Goal: Information Seeking & Learning: Learn about a topic

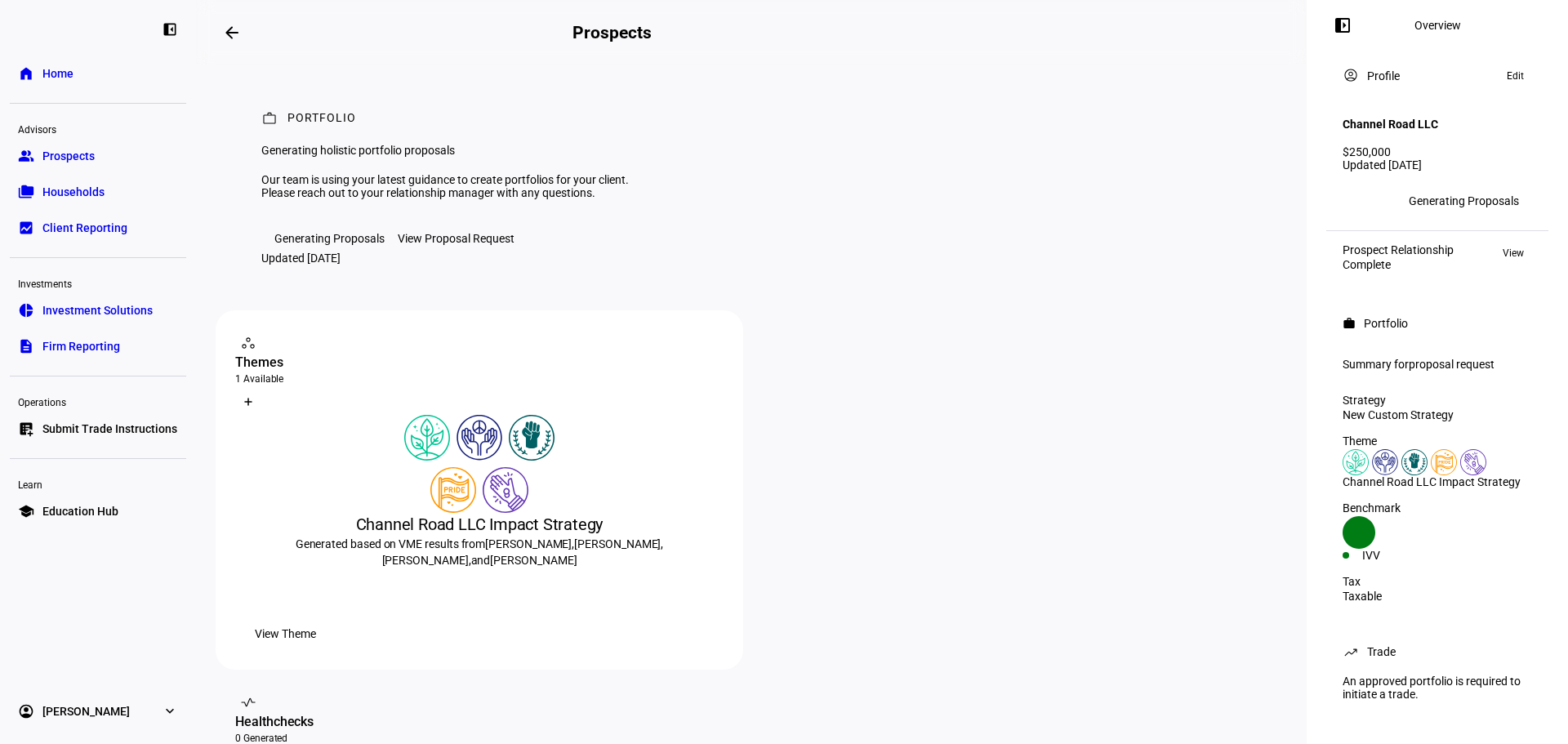
scroll to position [827, 0]
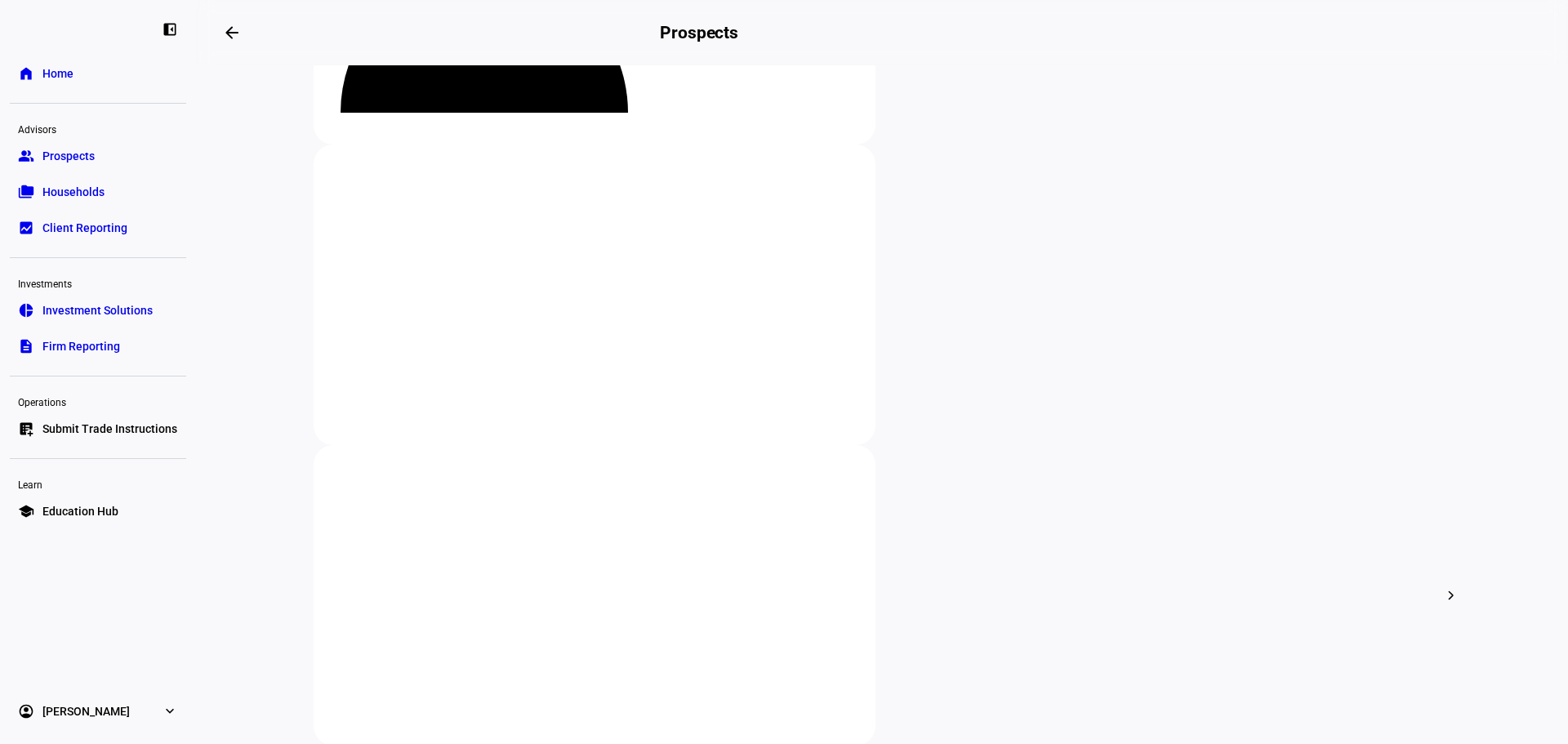
scroll to position [245, 0]
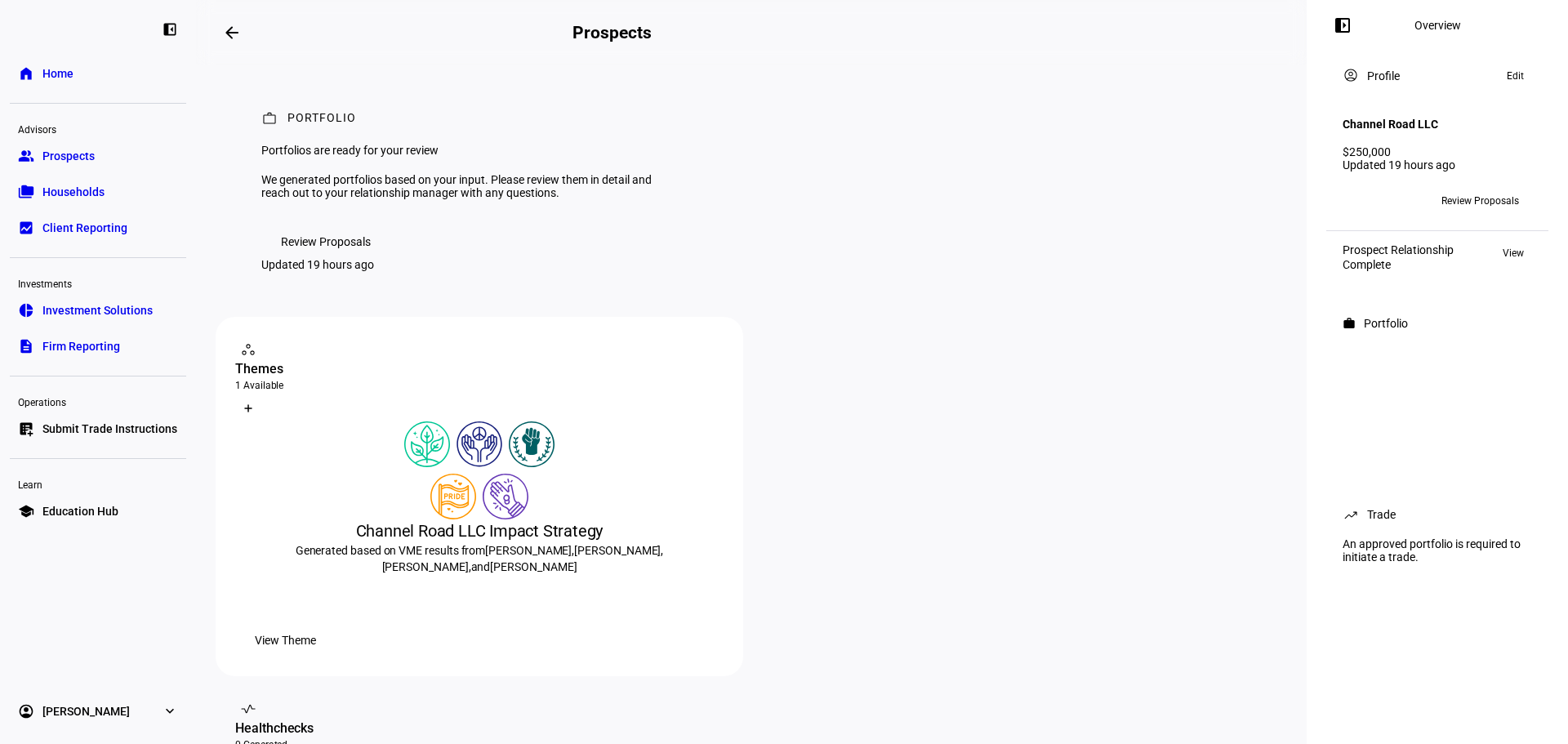
click at [336, 258] on span "Review Proposals" at bounding box center [326, 241] width 90 height 32
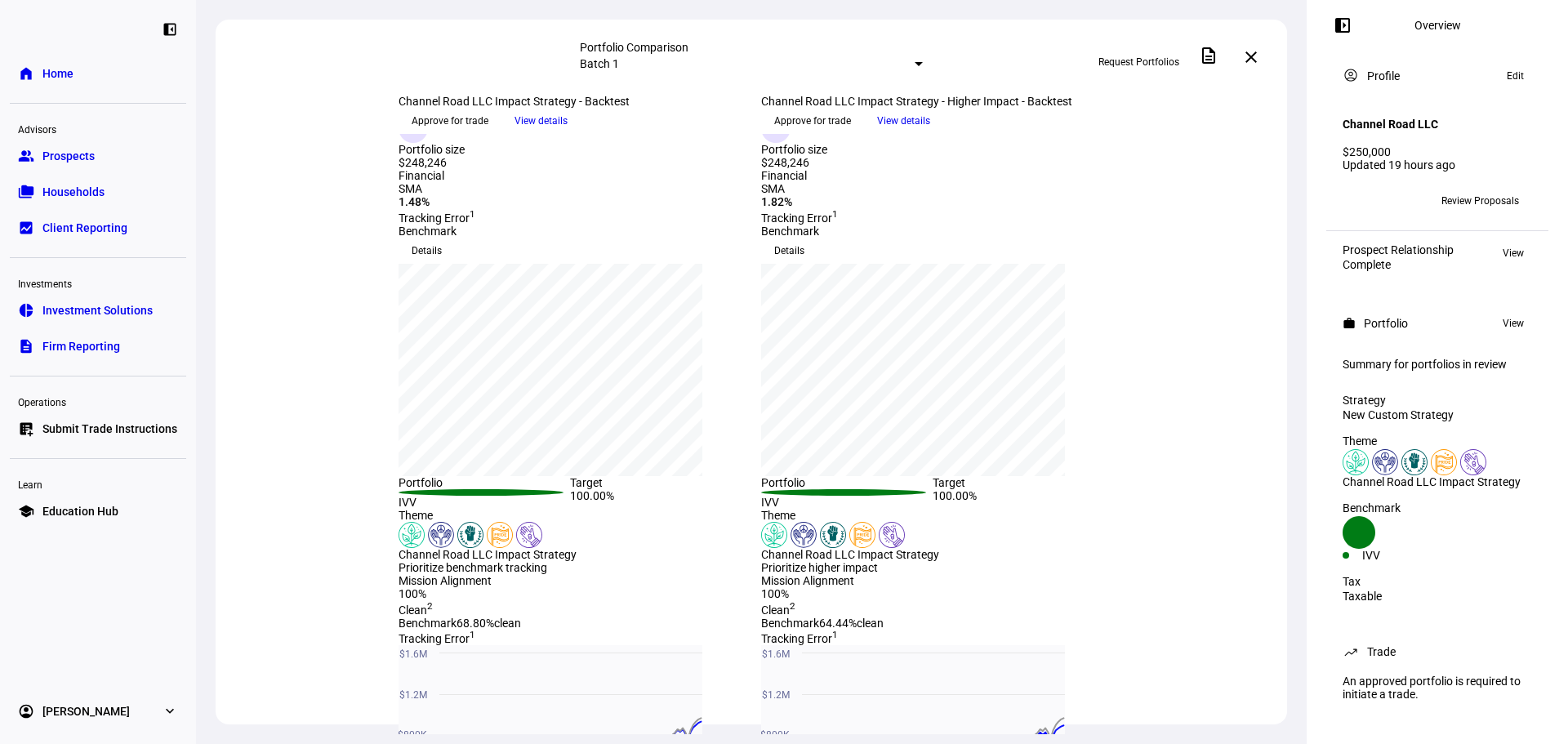
scroll to position [163, 0]
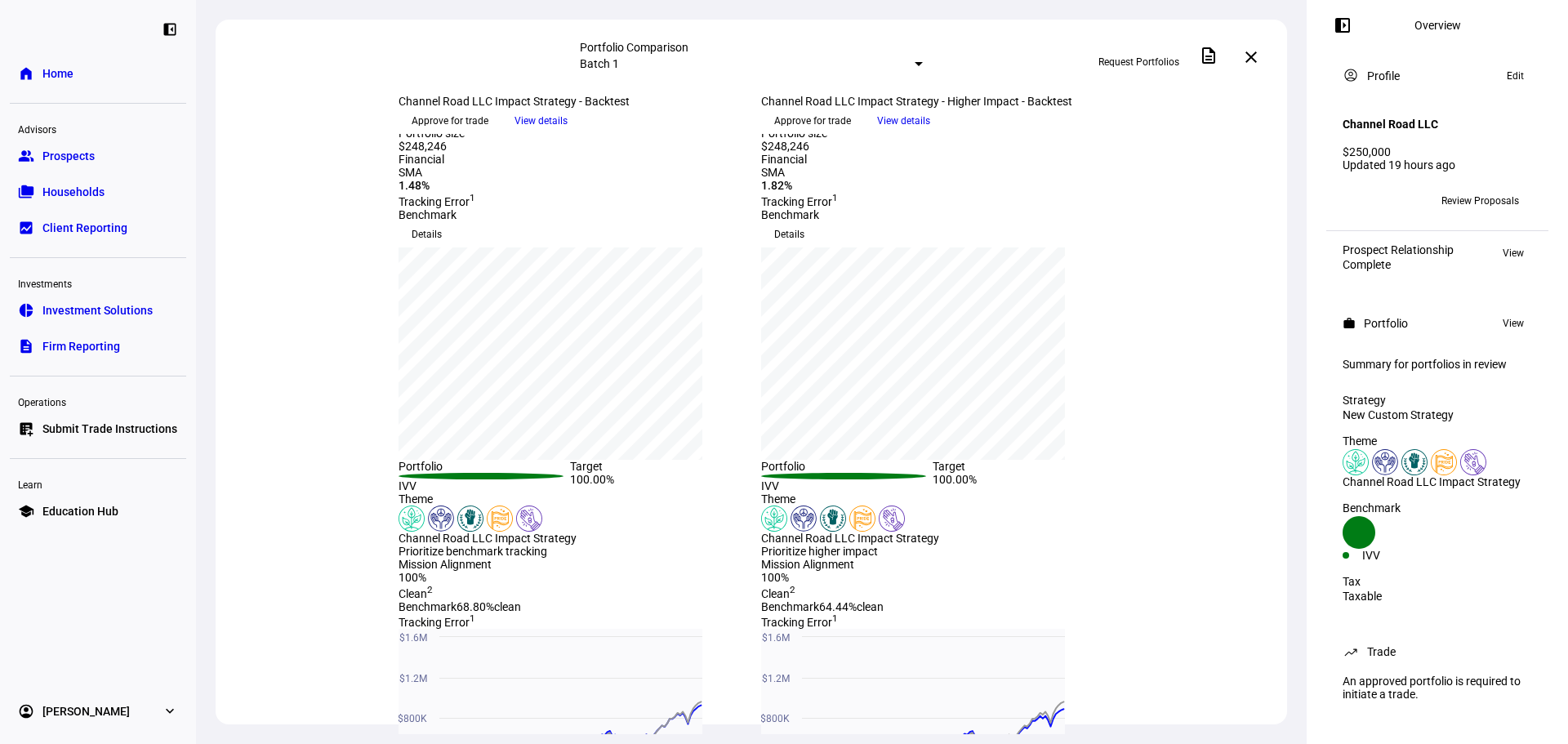
drag, startPoint x: 442, startPoint y: 274, endPoint x: 401, endPoint y: 274, distance: 41.0
click at [401, 153] on div "Strategy Portfolio size $248,246" at bounding box center [570, 118] width 343 height 68
click at [399, 153] on div "Strategy Portfolio size $248,246" at bounding box center [570, 118] width 343 height 68
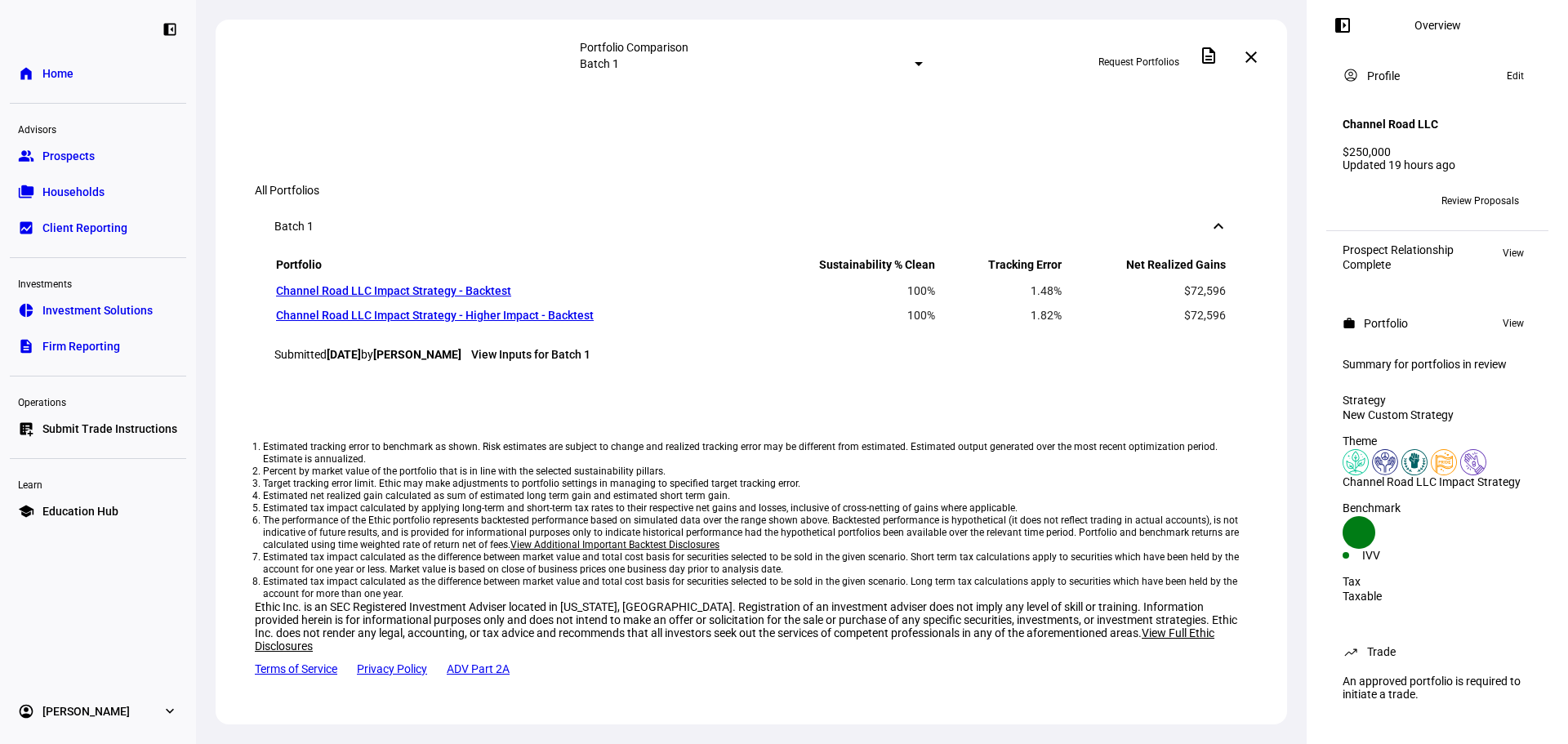
scroll to position [1224, 0]
click at [930, 58] on span "View details" at bounding box center [903, 46] width 53 height 24
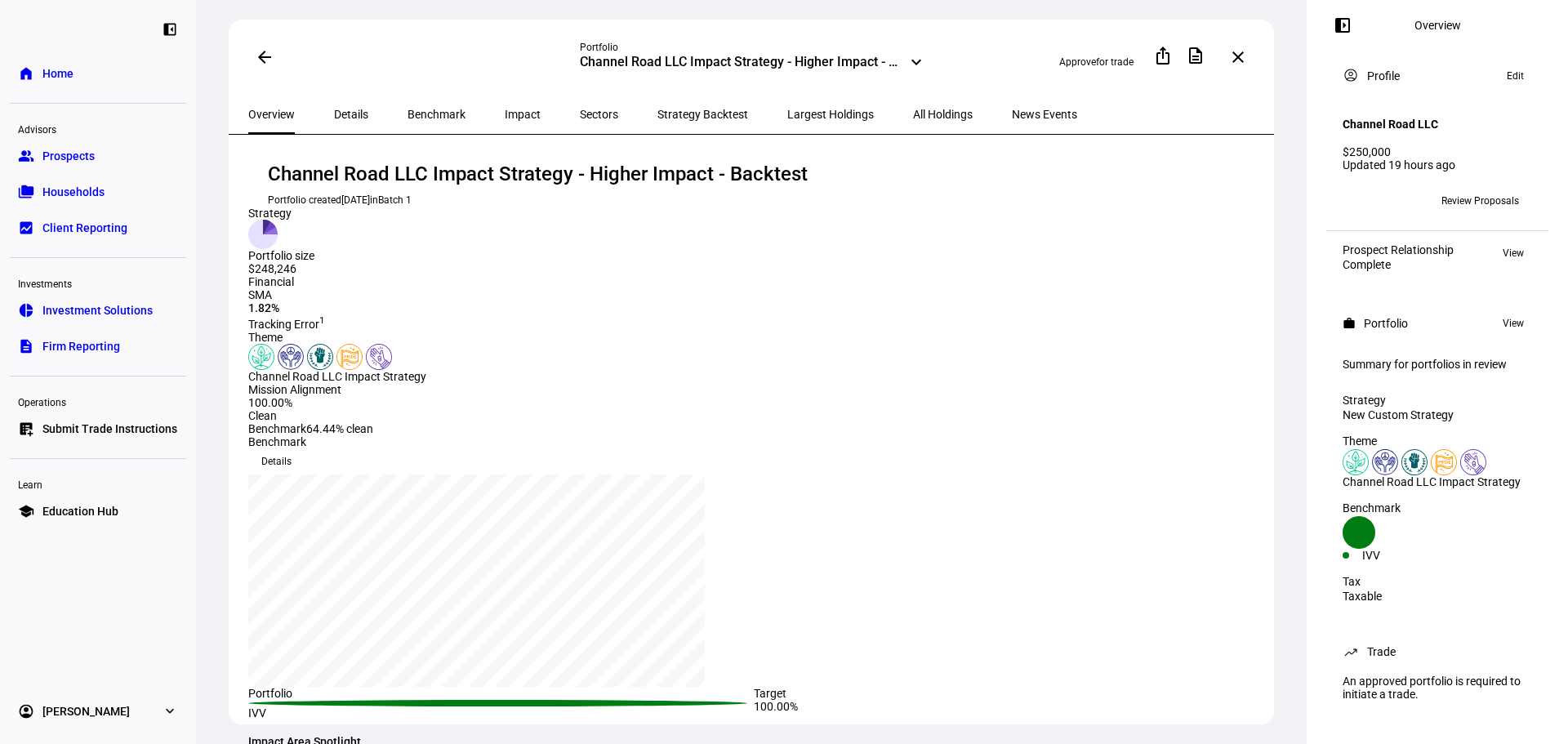
click at [348, 95] on span "Details" at bounding box center [351, 115] width 34 height 39
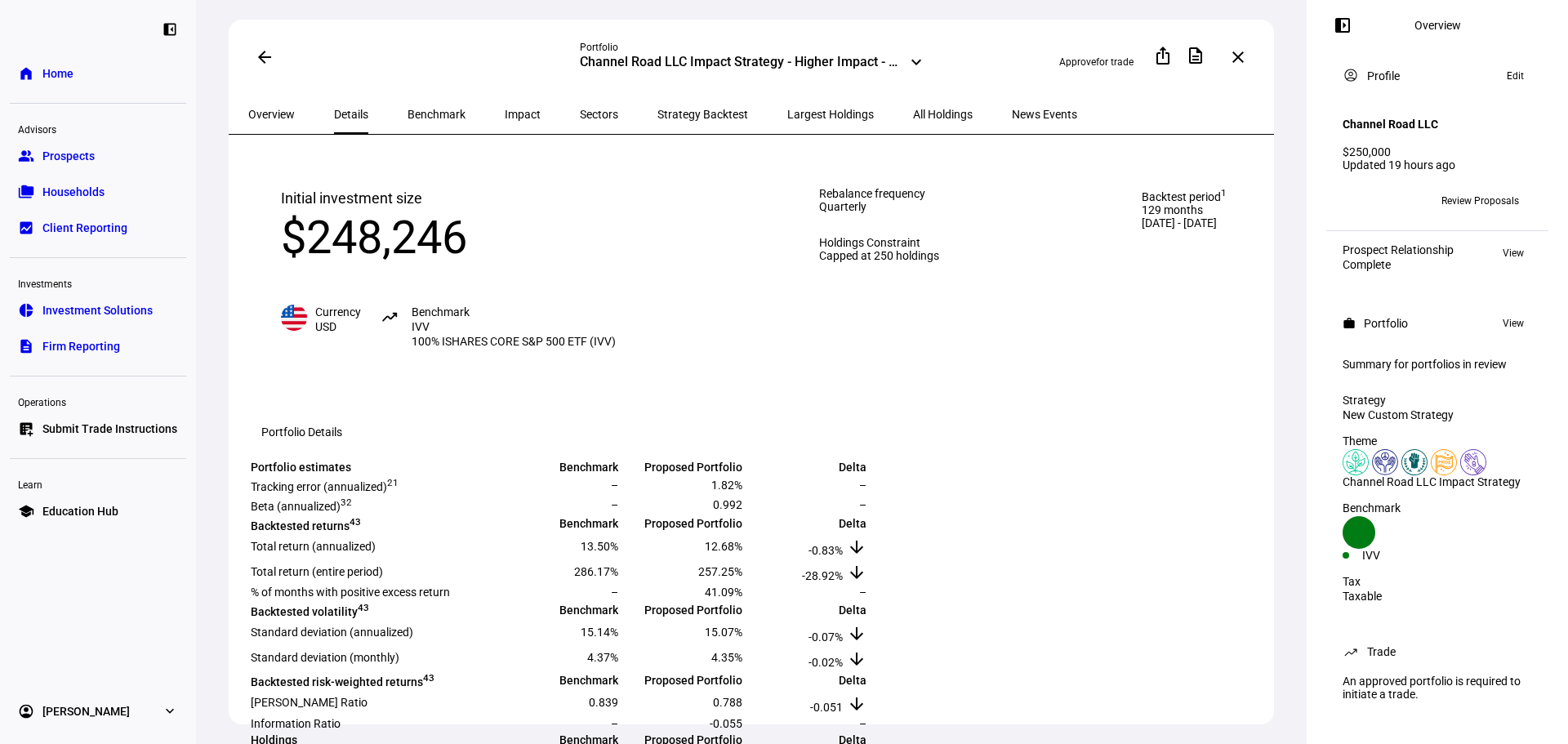
click at [408, 109] on span "Benchmark" at bounding box center [436, 114] width 58 height 12
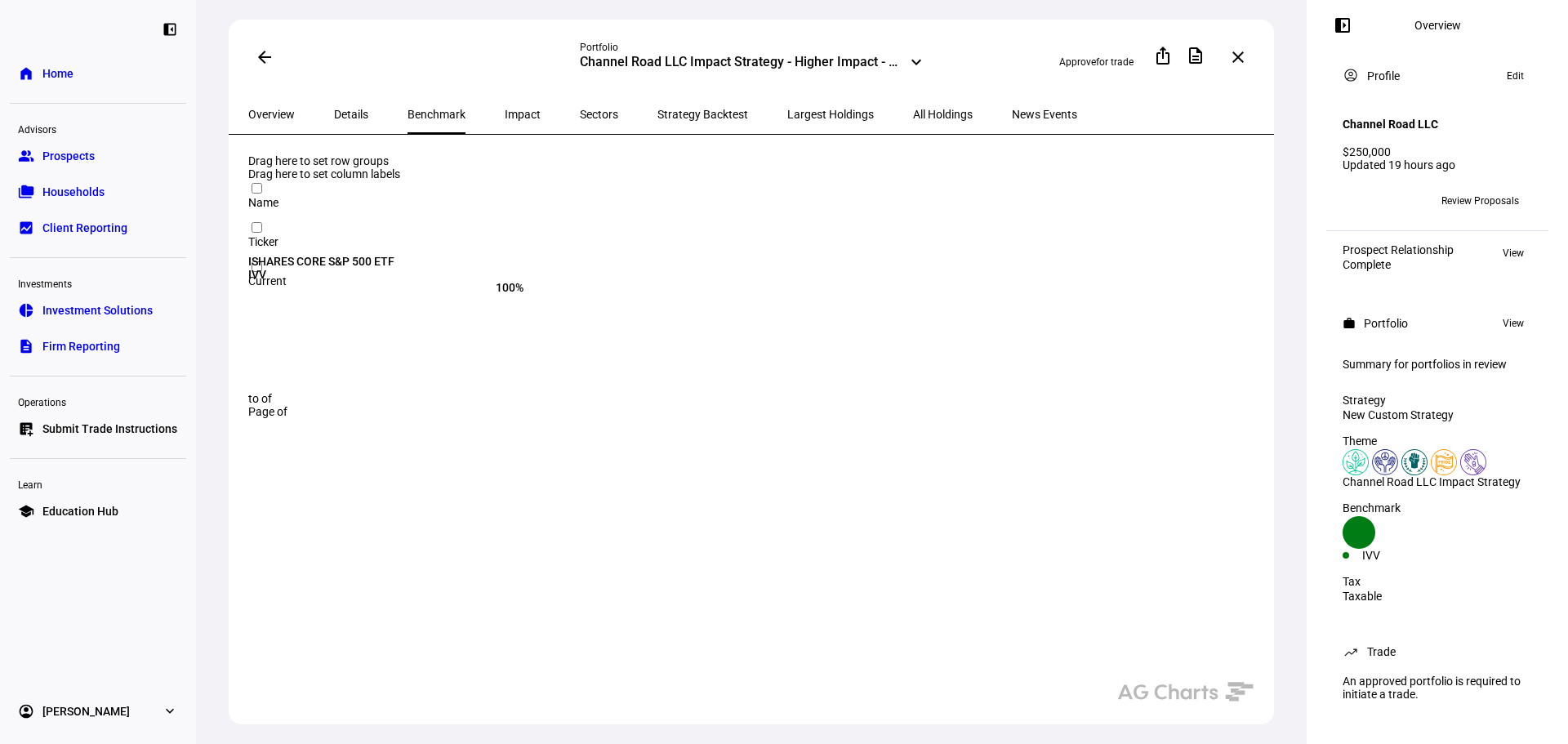
click at [505, 116] on span "Impact" at bounding box center [523, 114] width 36 height 12
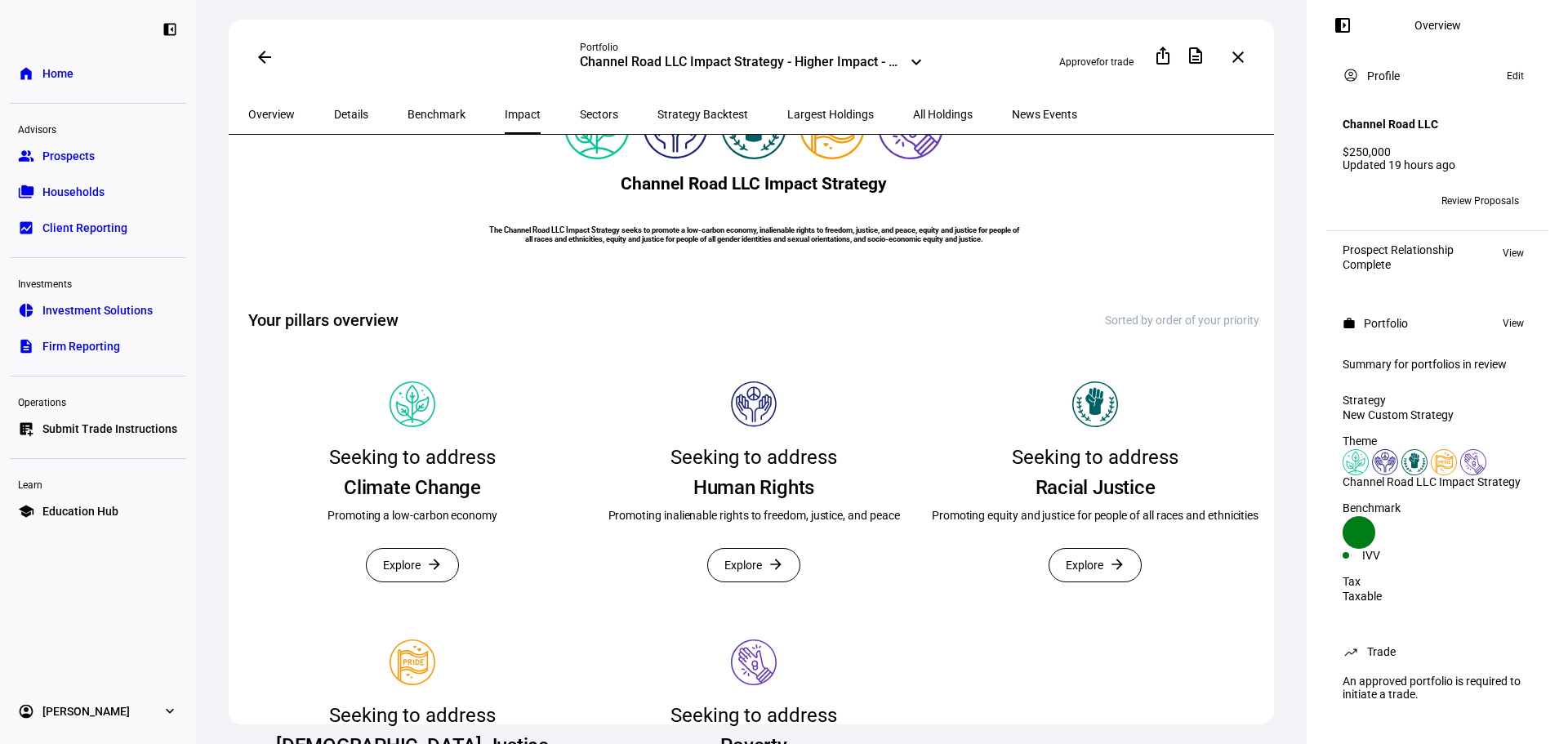
scroll to position [408, 0]
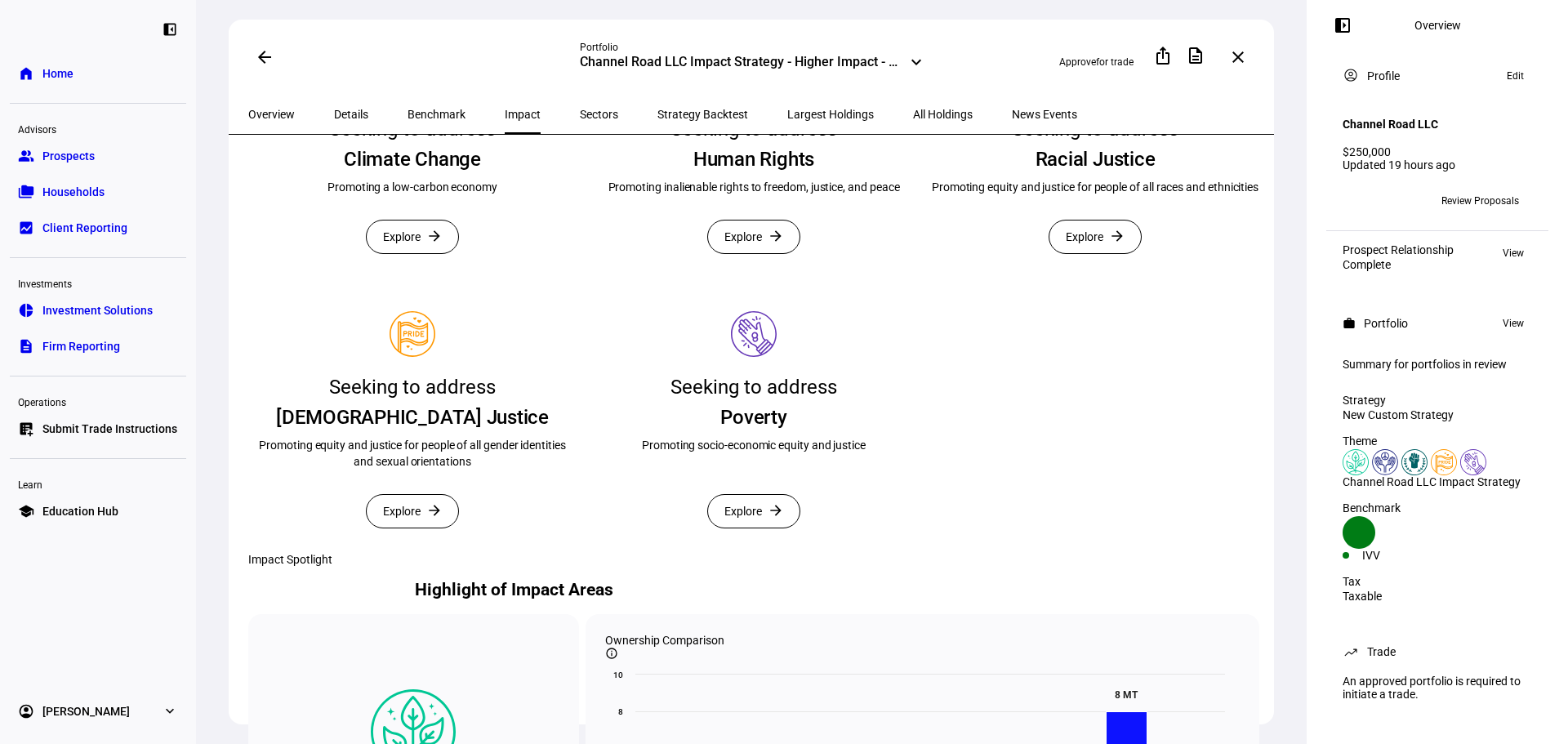
click at [757, 253] on span "Explore" at bounding box center [744, 237] width 38 height 32
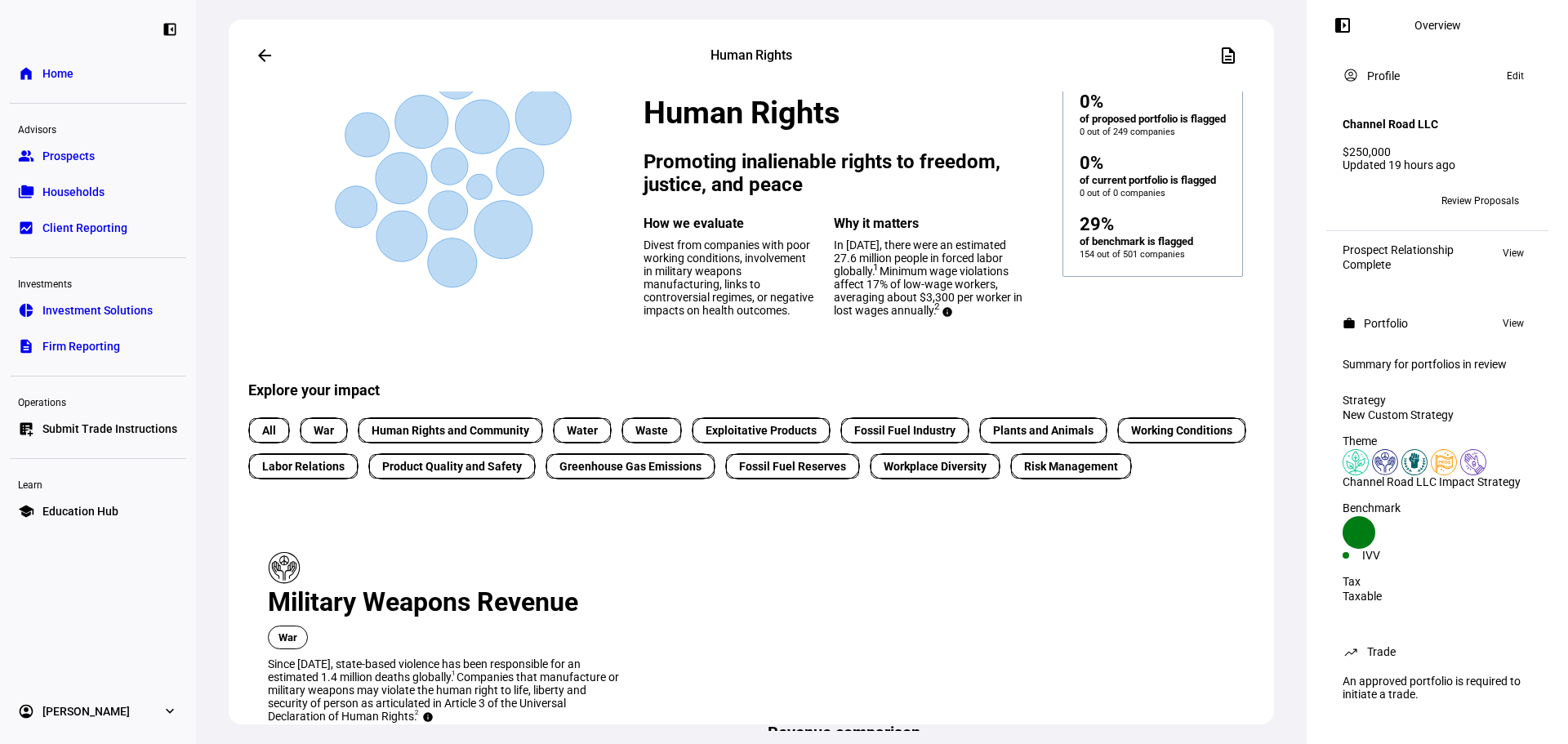
scroll to position [327, 0]
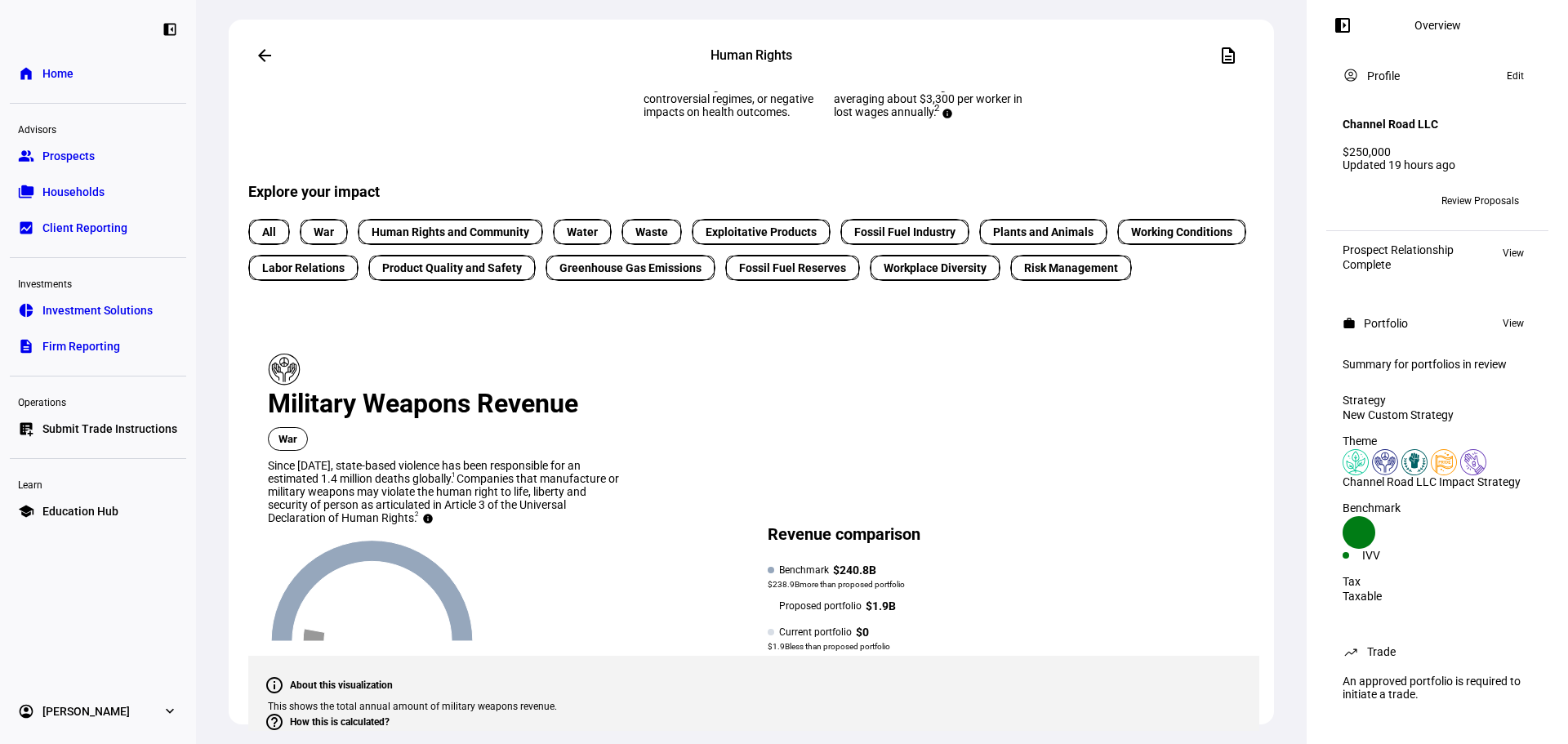
click at [329, 241] on span "War" at bounding box center [323, 232] width 21 height 17
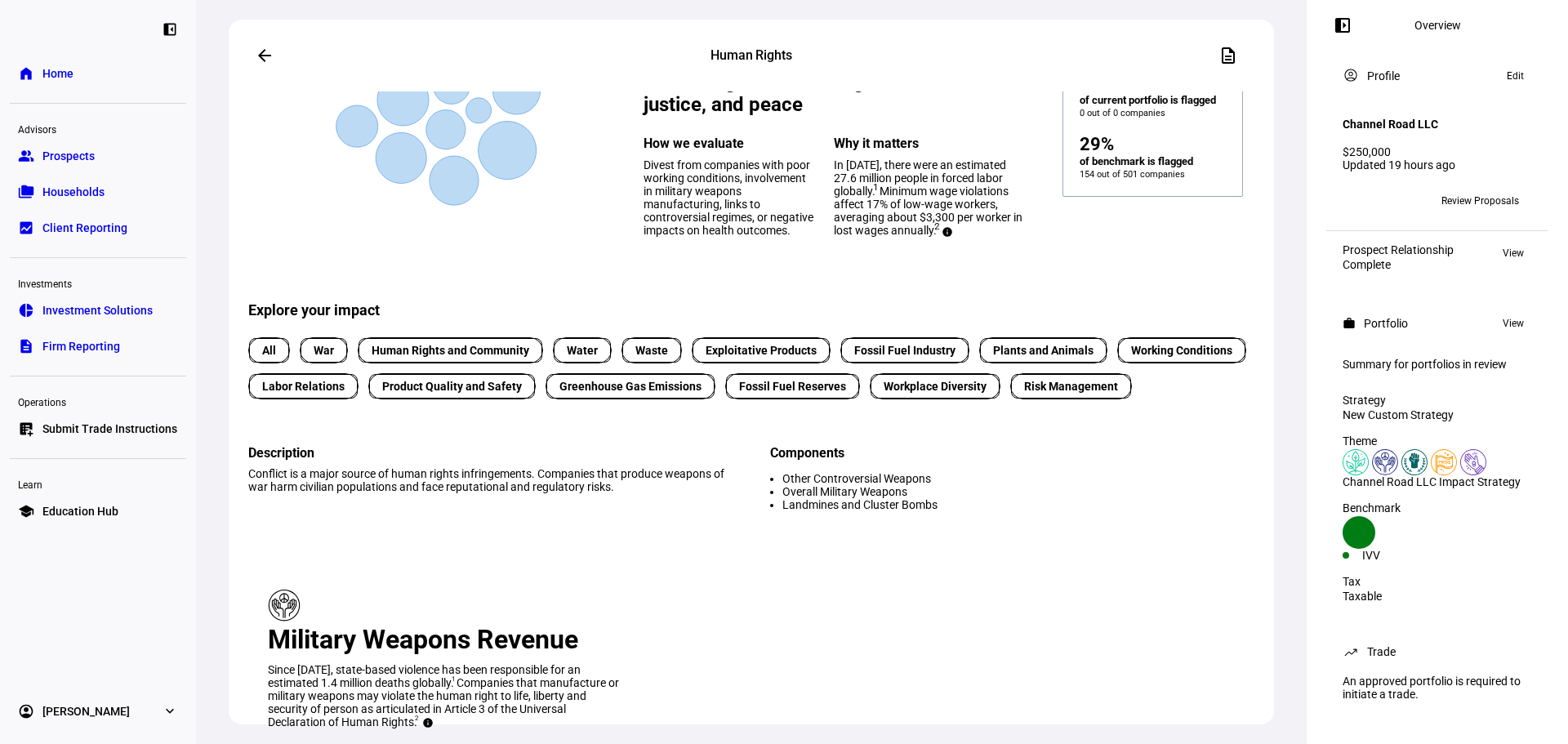
scroll to position [163, 0]
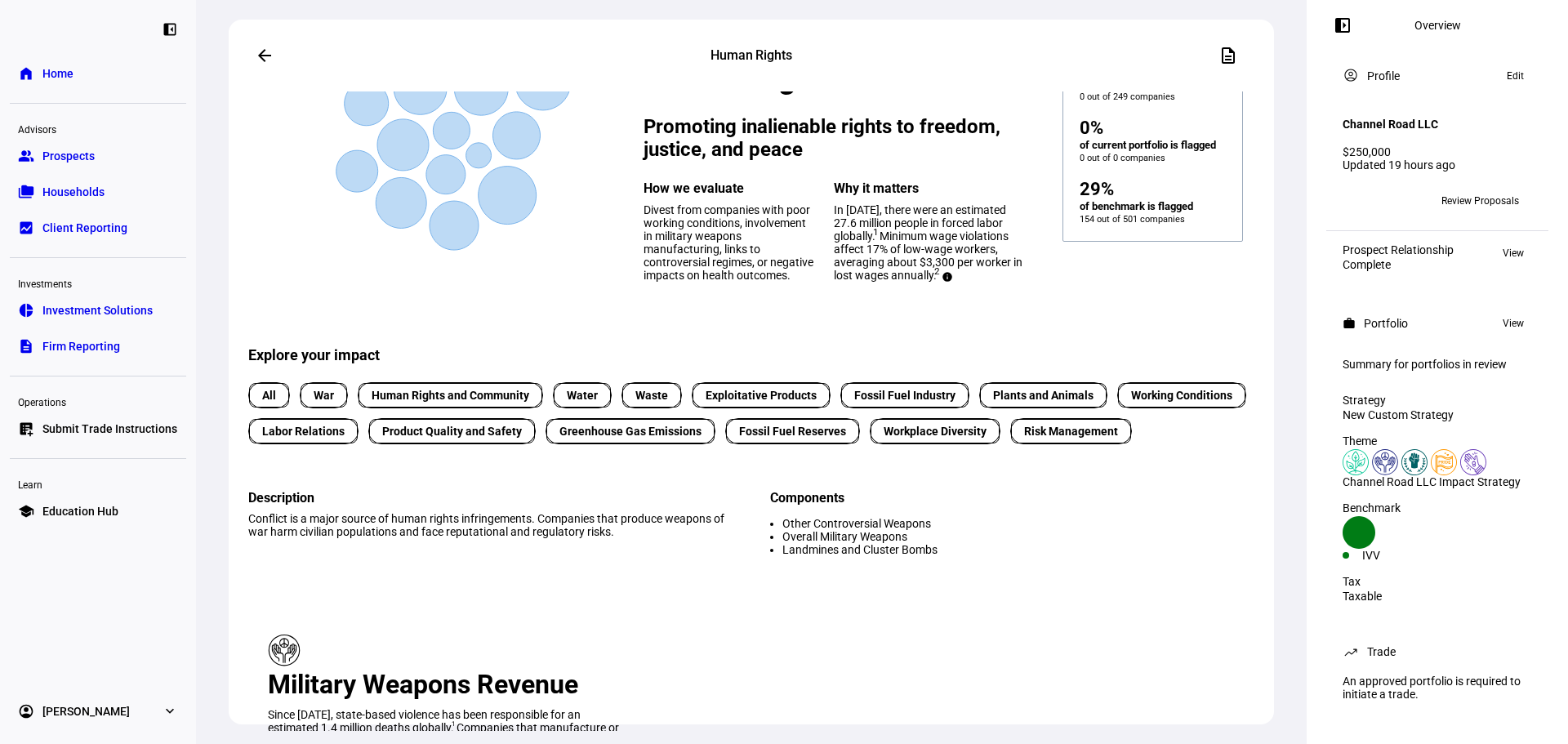
click at [483, 404] on span "Human Rights and Community" at bounding box center [451, 395] width 158 height 17
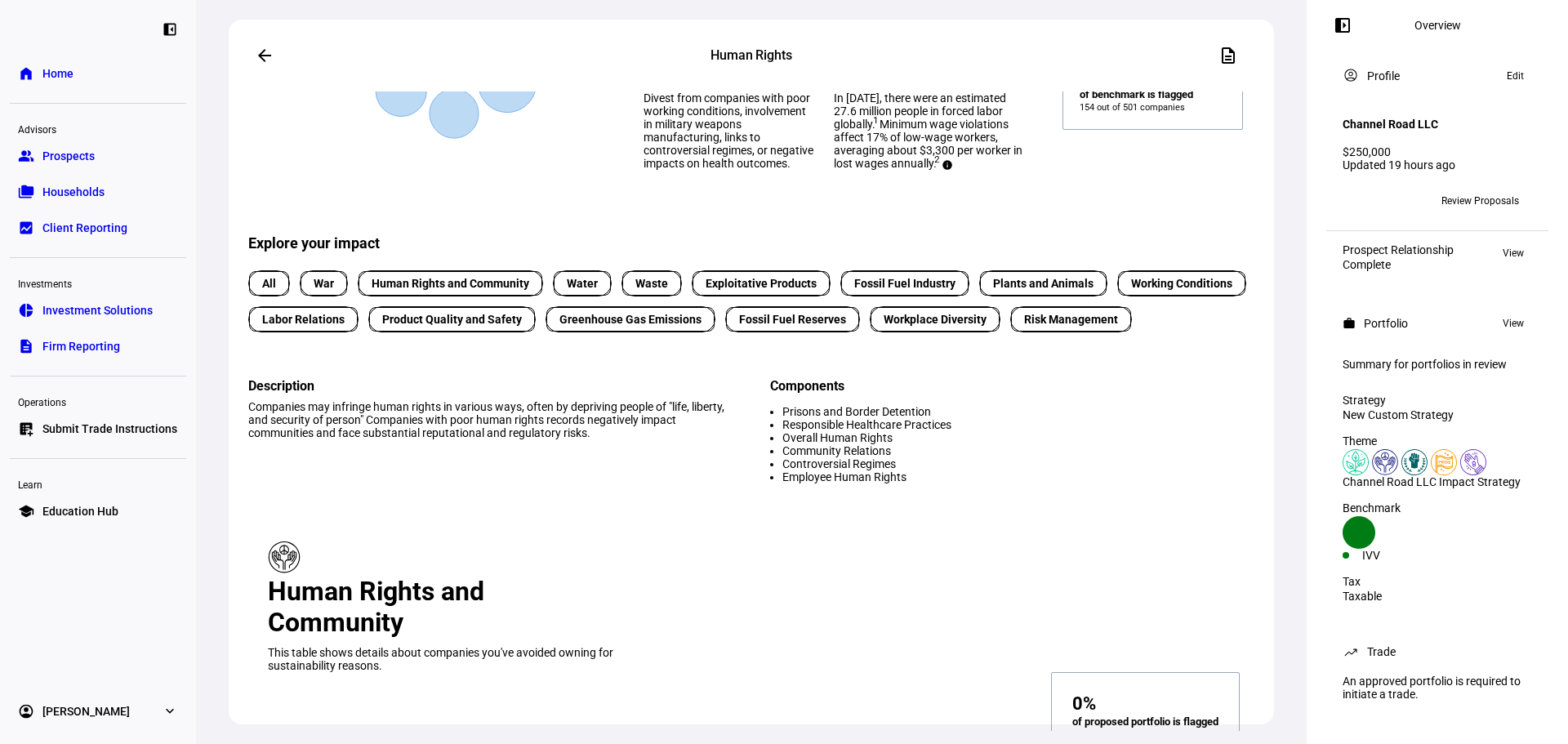
scroll to position [572, 0]
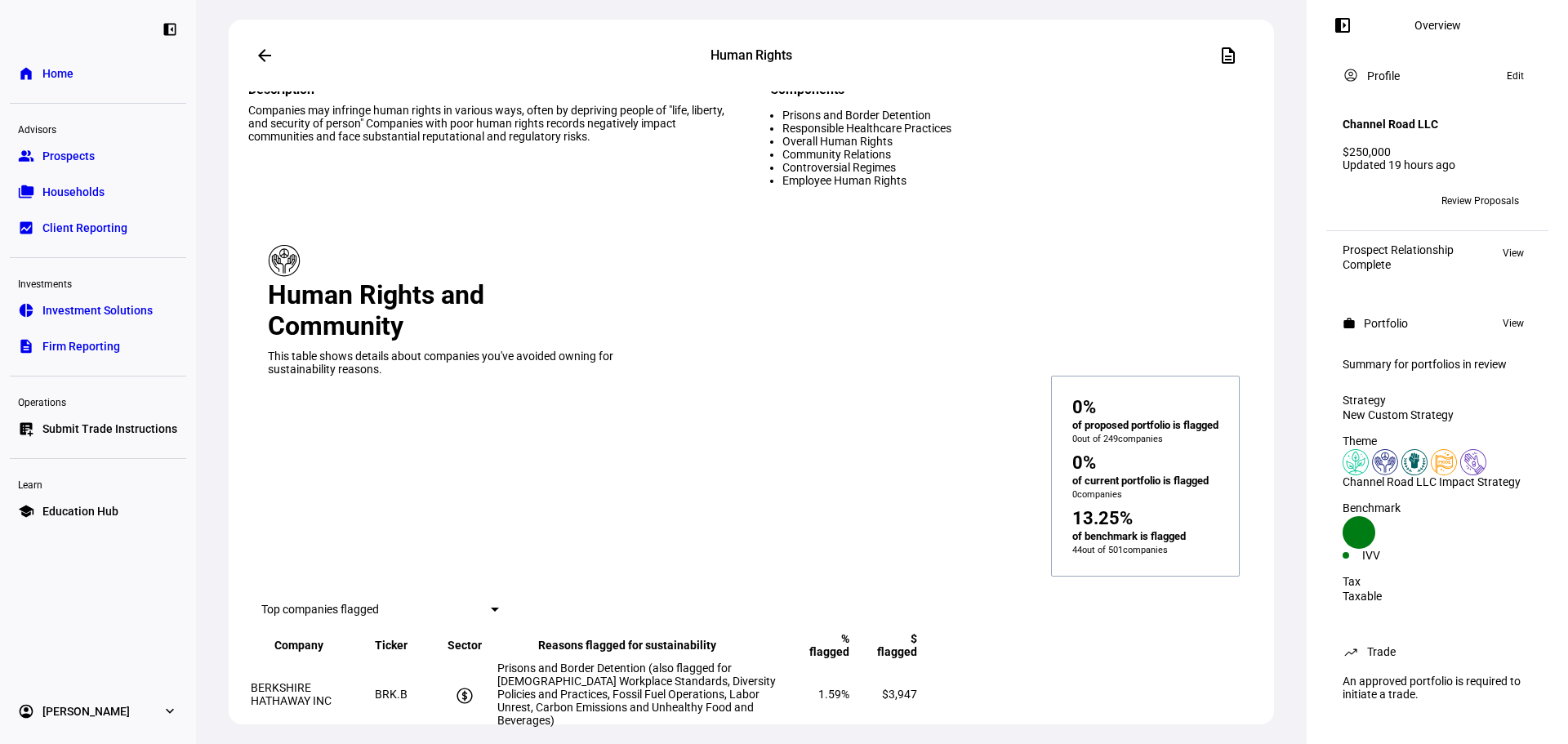
click at [626, 198] on div "Description Companies may infringe human rights in various ways, often by depri…" at bounding box center [493, 140] width 489 height 117
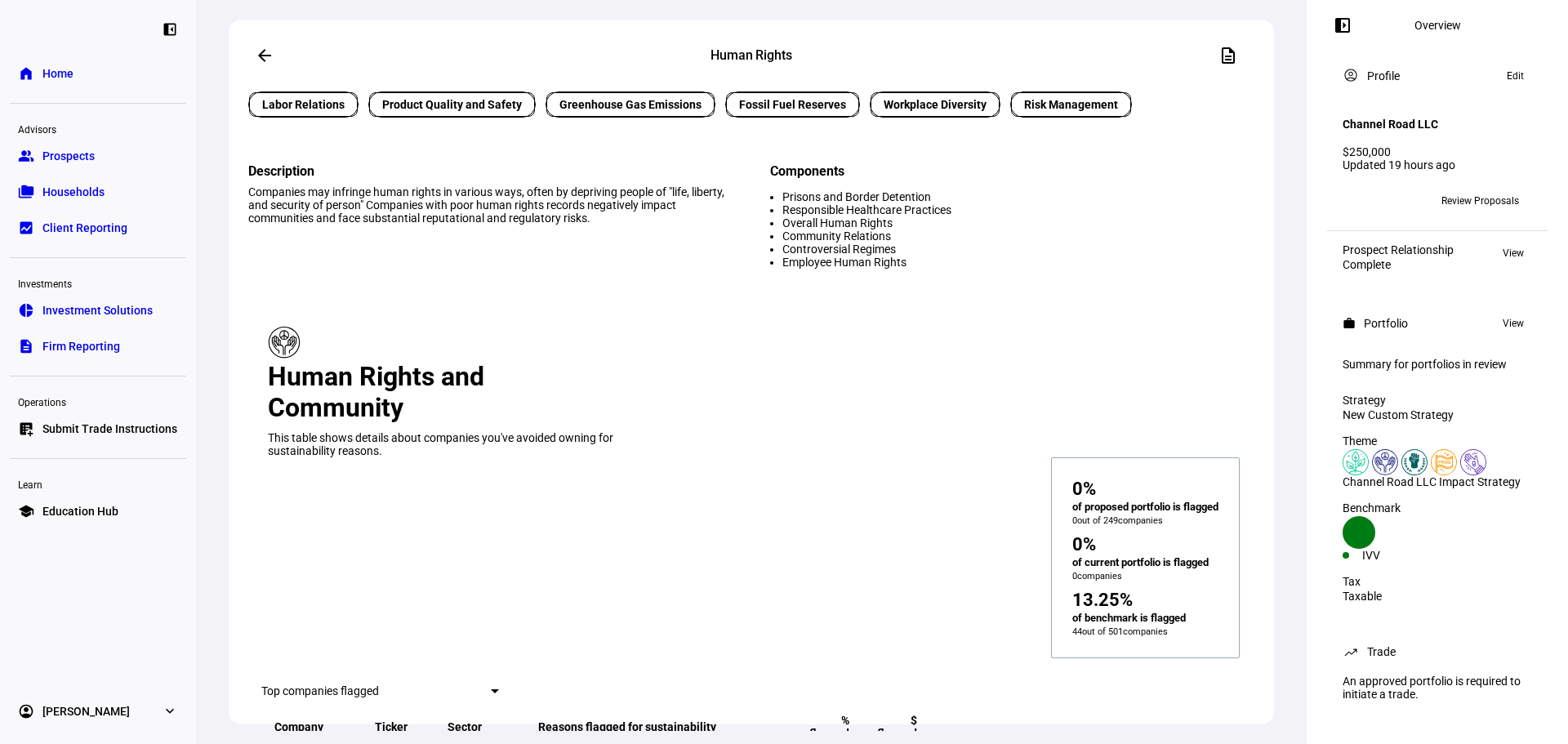
scroll to position [0, 0]
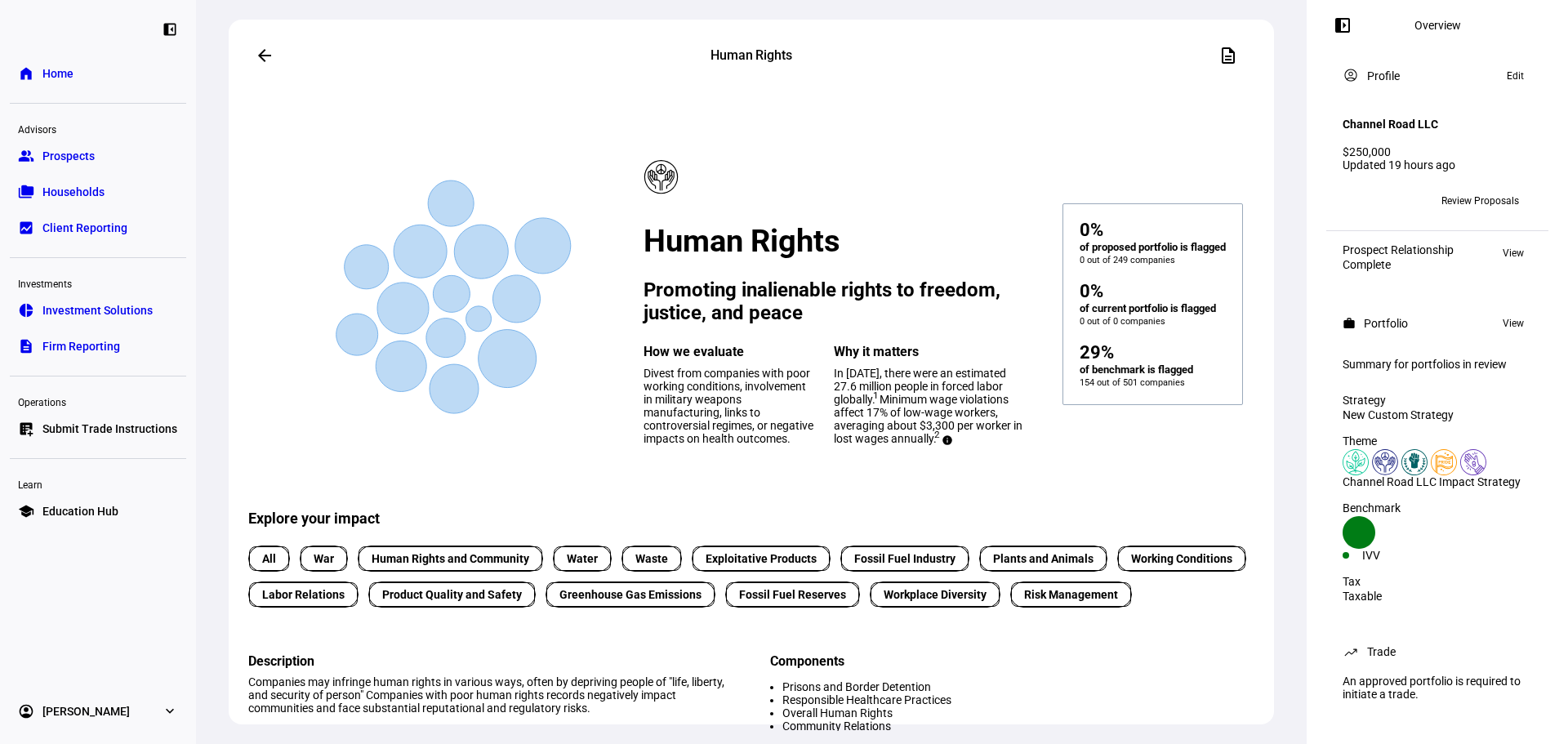
click at [266, 52] on mat-icon "arrow_back" at bounding box center [265, 56] width 20 height 20
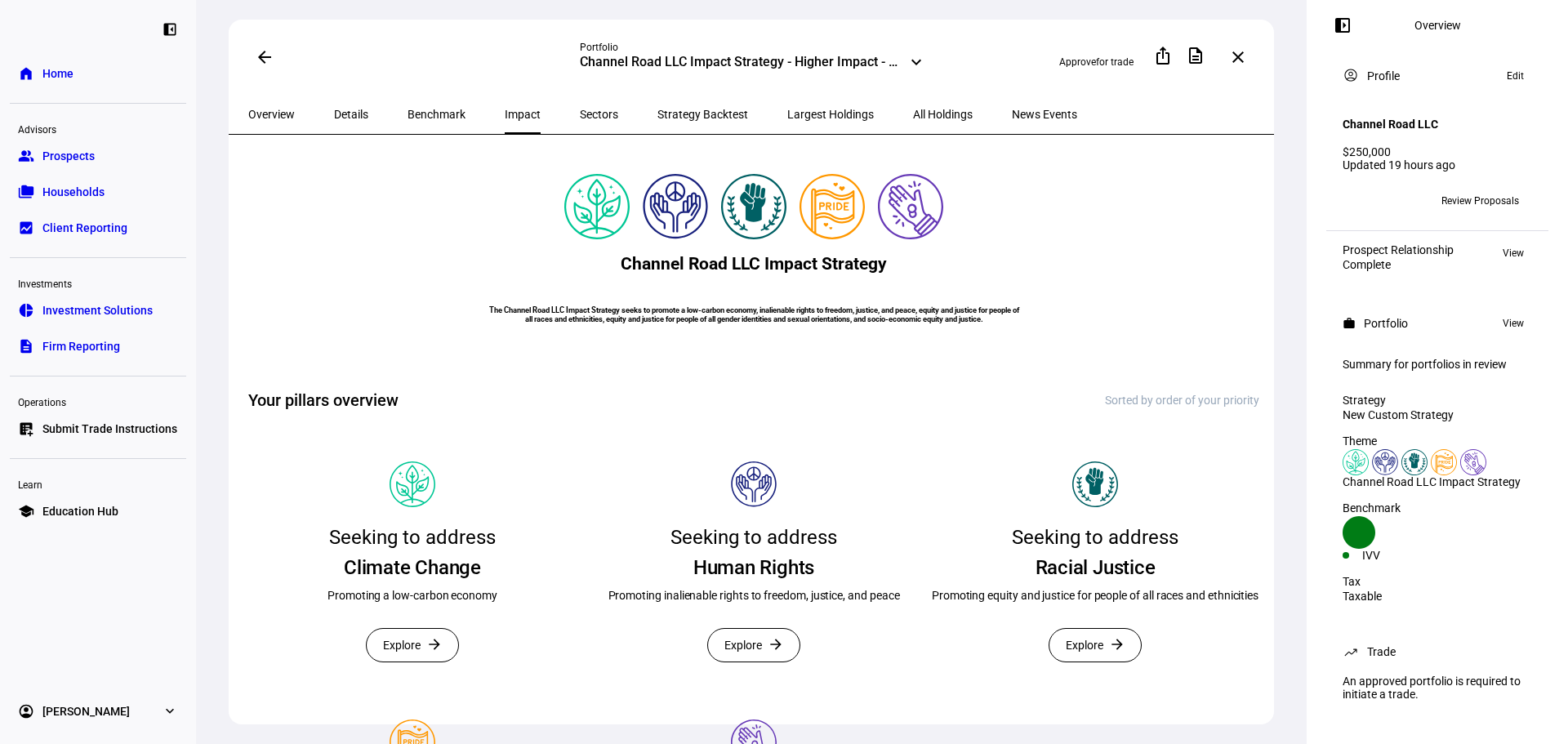
click at [672, 113] on span "Strategy Backtest" at bounding box center [702, 114] width 91 height 12
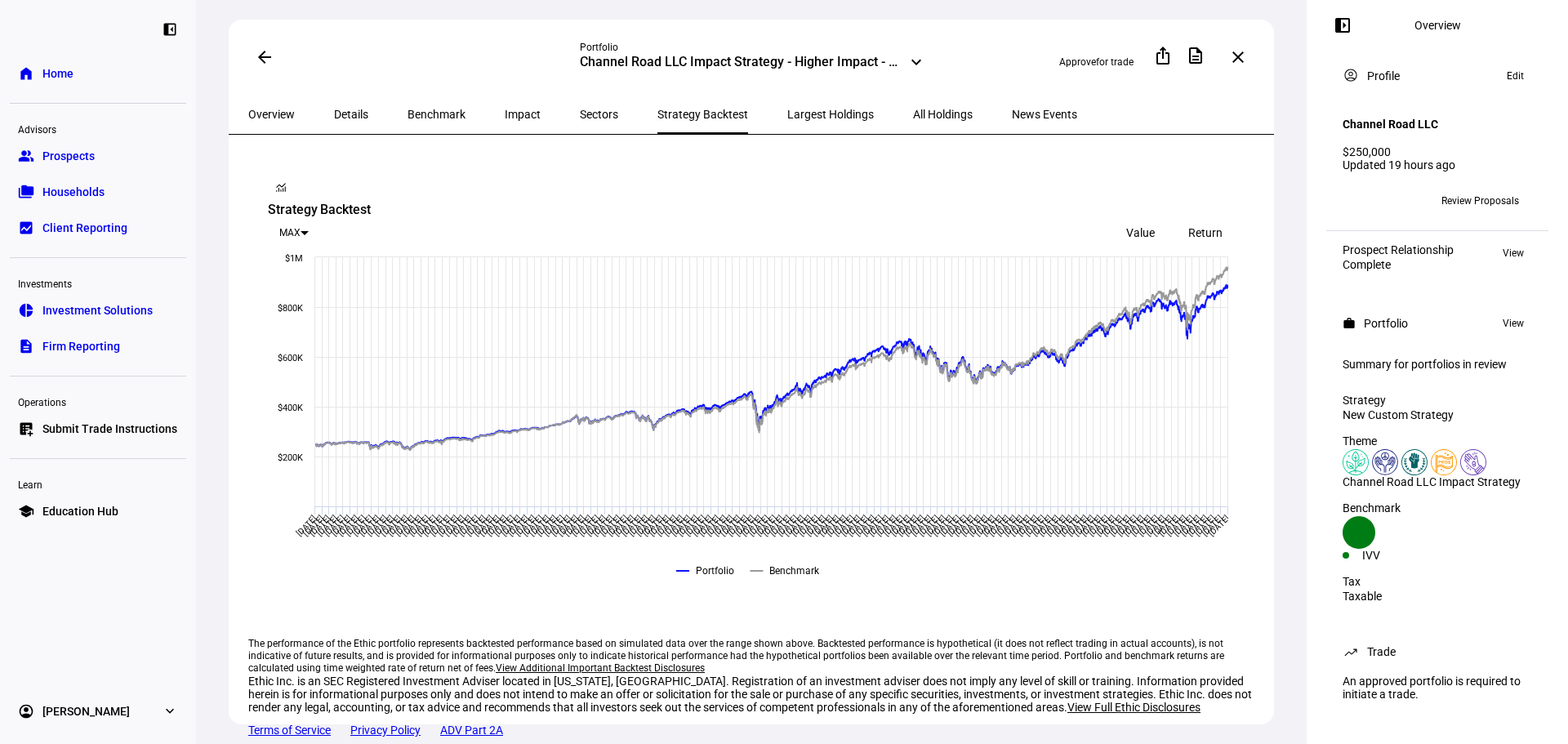
click at [788, 112] on span "Largest Holdings" at bounding box center [831, 114] width 86 height 12
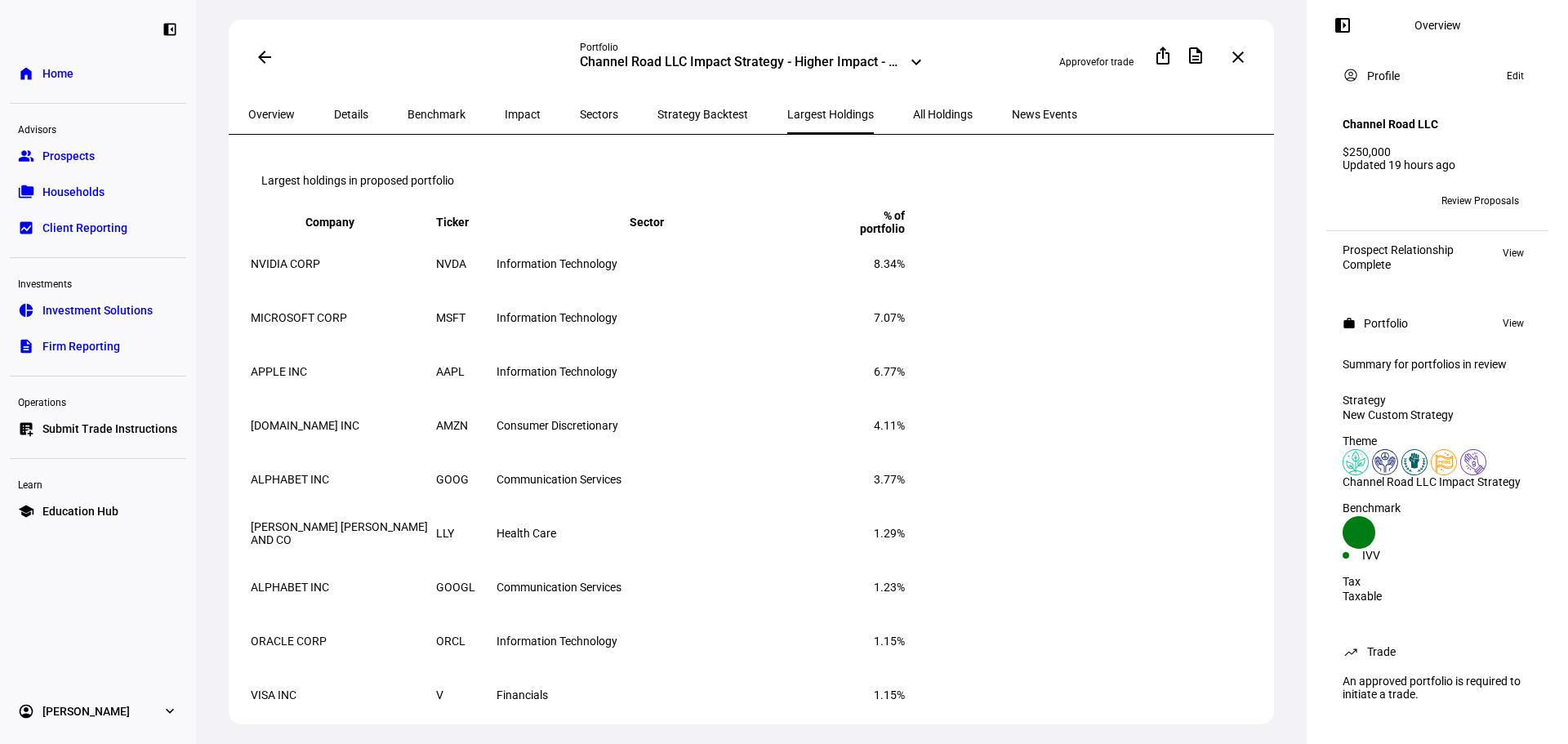
click at [85, 158] on span "Prospects" at bounding box center [68, 156] width 52 height 16
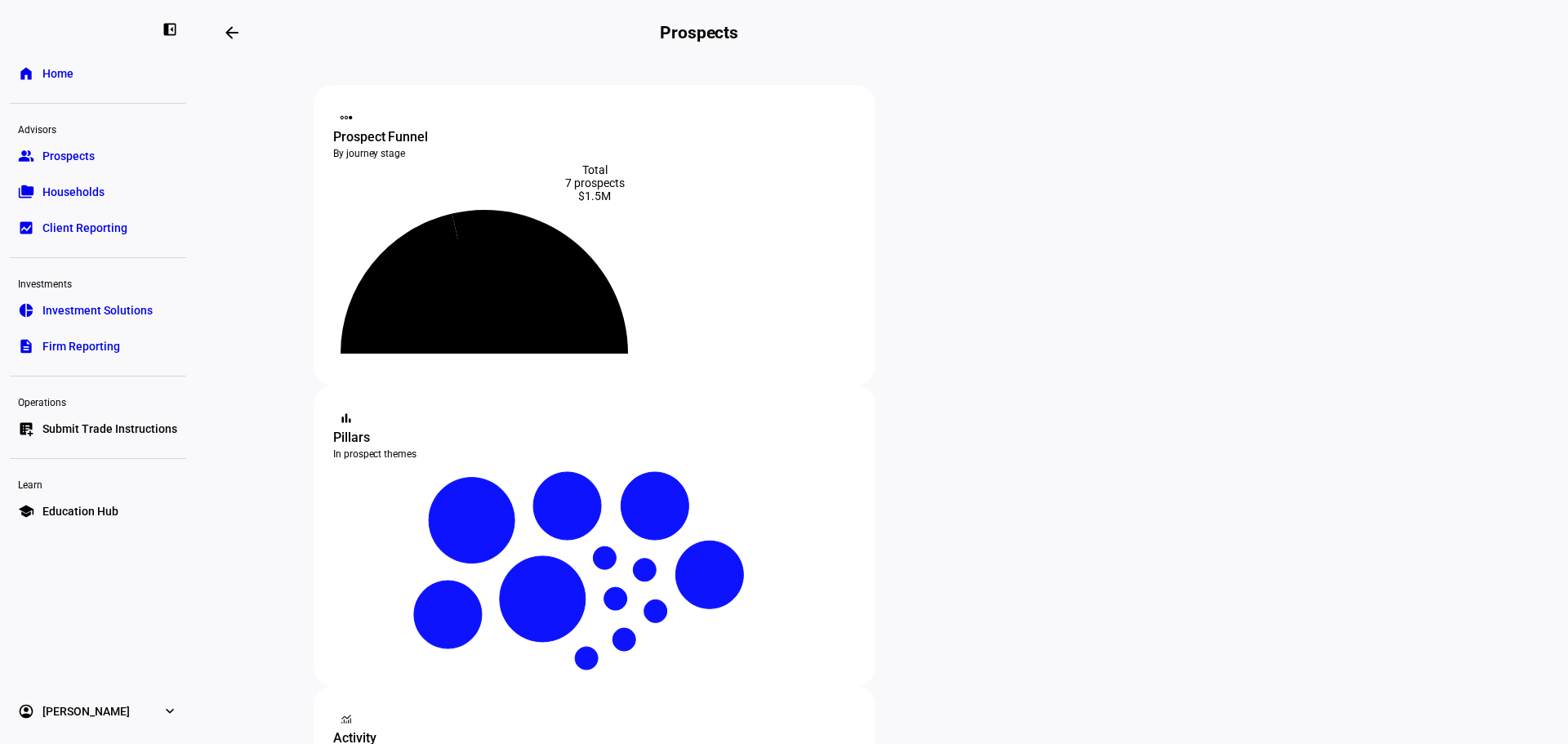
click at [135, 706] on link "account_circle [PERSON_NAME] expand_more" at bounding box center [98, 711] width 176 height 32
click at [61, 626] on link "Profile" at bounding box center [58, 635] width 58 height 32
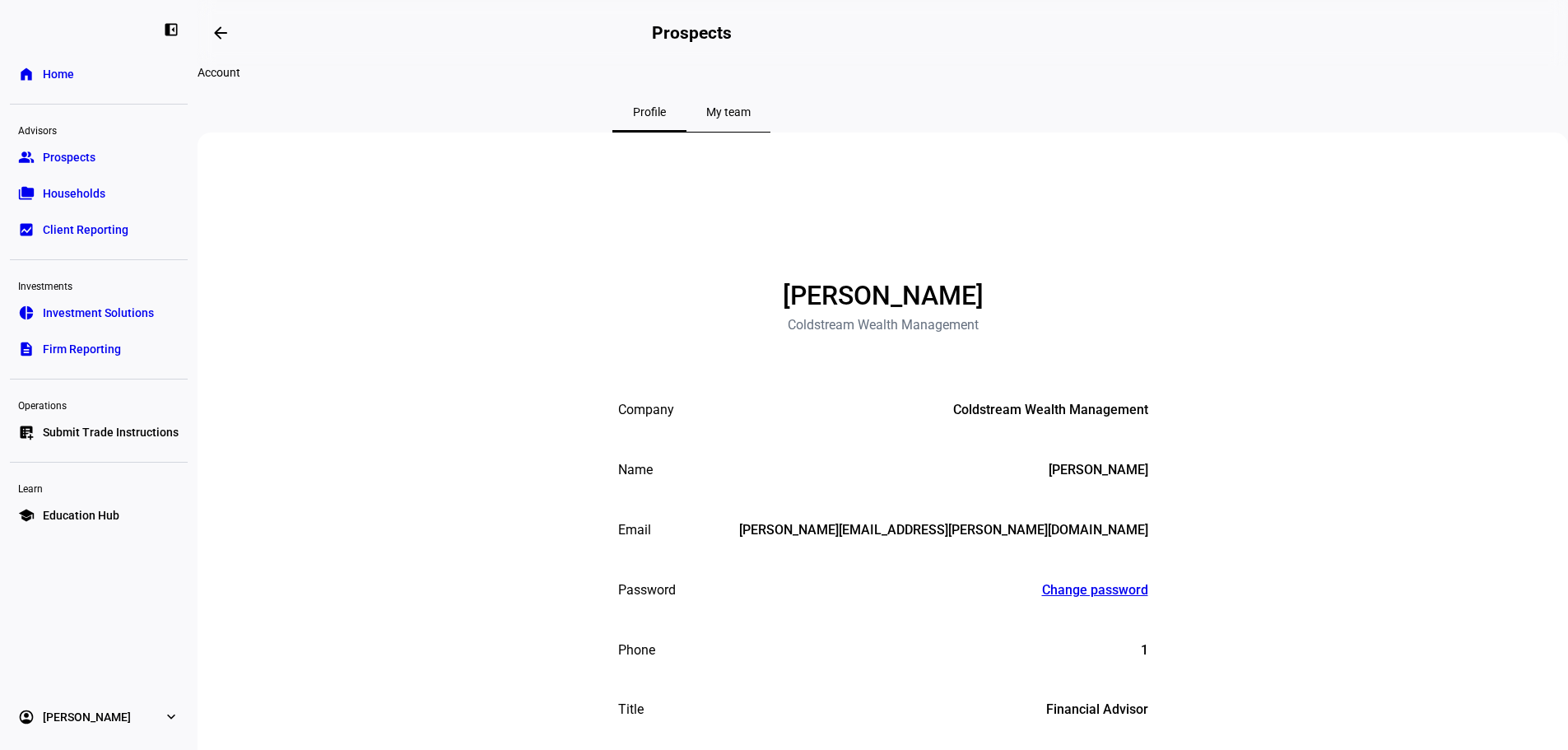
click at [751, 132] on span "My team" at bounding box center [727, 112] width 44 height 40
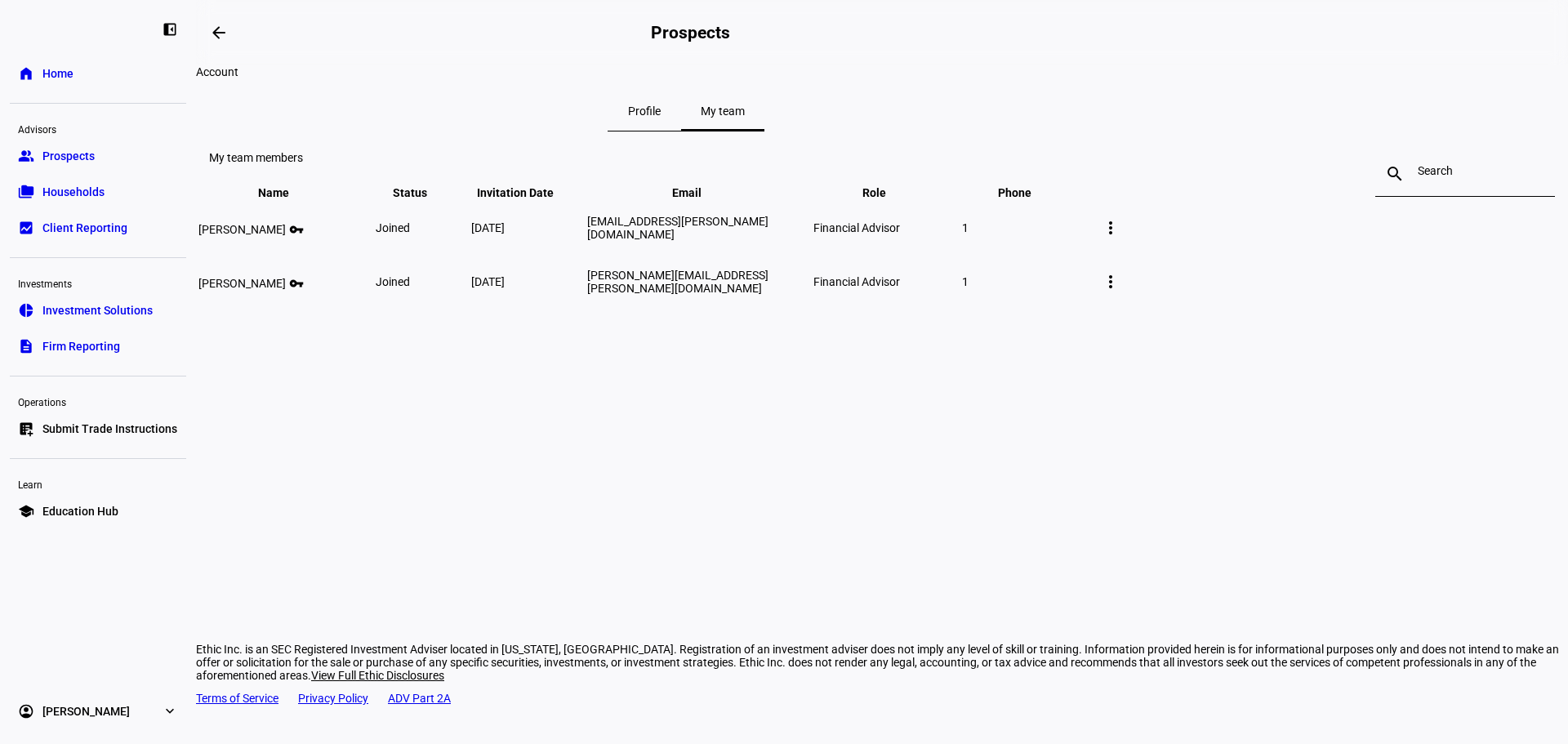
click at [714, 127] on eth-page-nav "Profile My team" at bounding box center [685, 111] width 980 height 40
click at [1121, 292] on mat-icon "more_vert" at bounding box center [1111, 282] width 20 height 20
click at [1422, 356] on div at bounding box center [784, 372] width 1568 height 744
click at [111, 143] on link "group Prospects" at bounding box center [98, 156] width 176 height 32
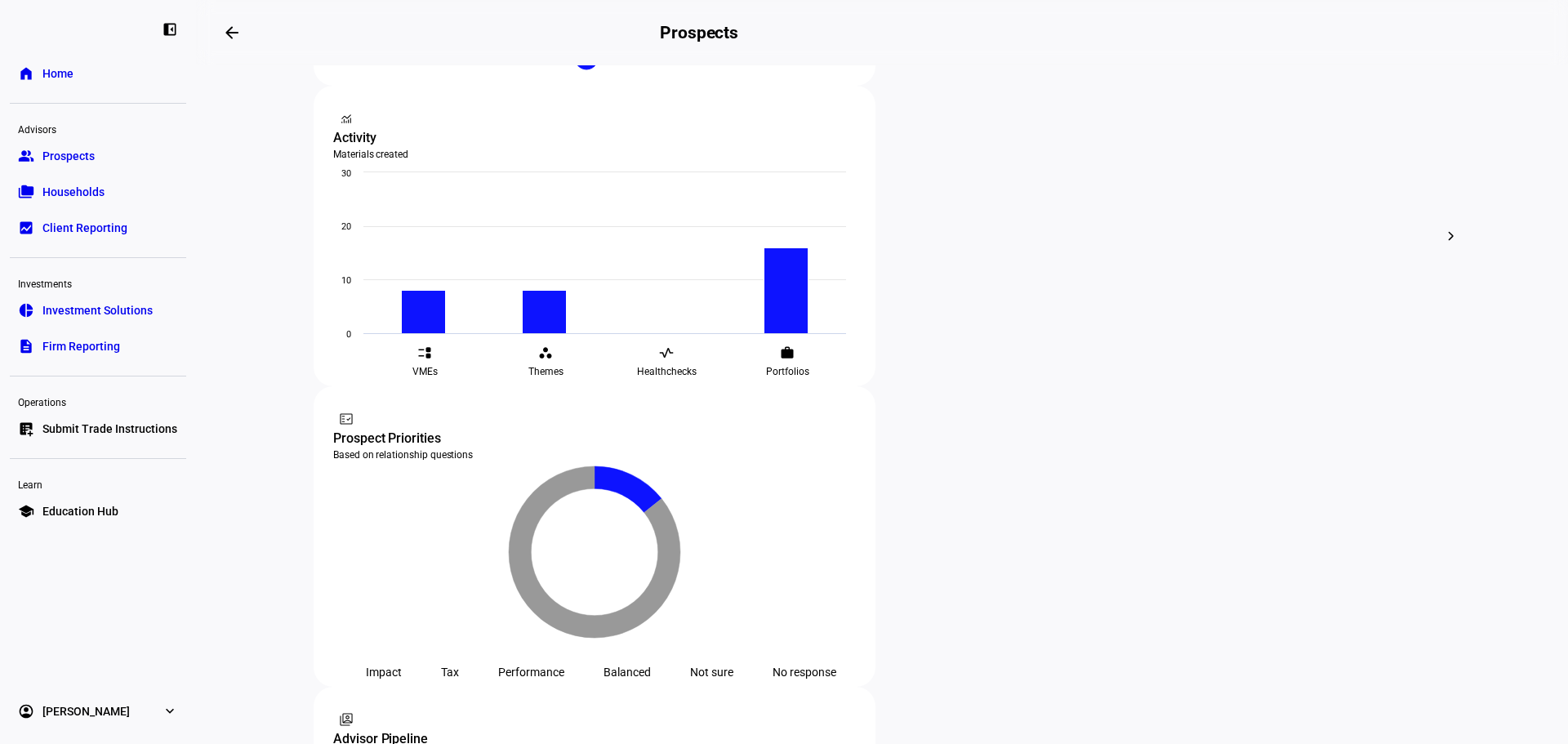
scroll to position [618, 0]
